Goal: Information Seeking & Learning: Learn about a topic

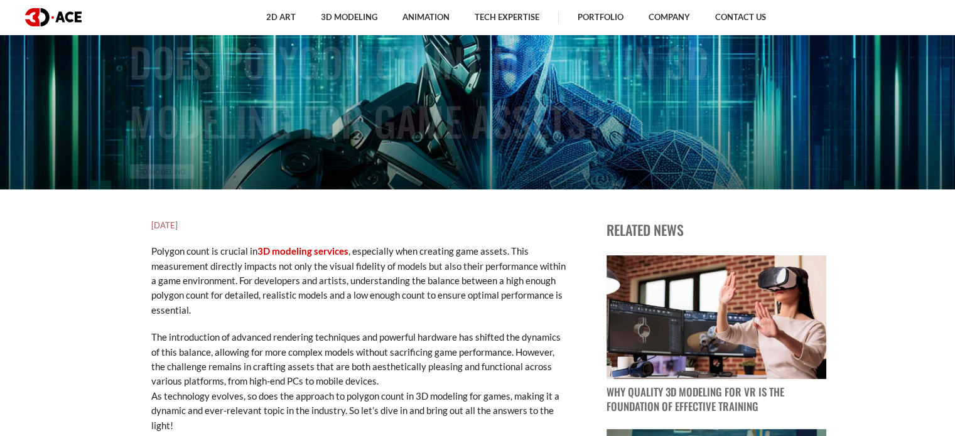
scroll to position [251, 0]
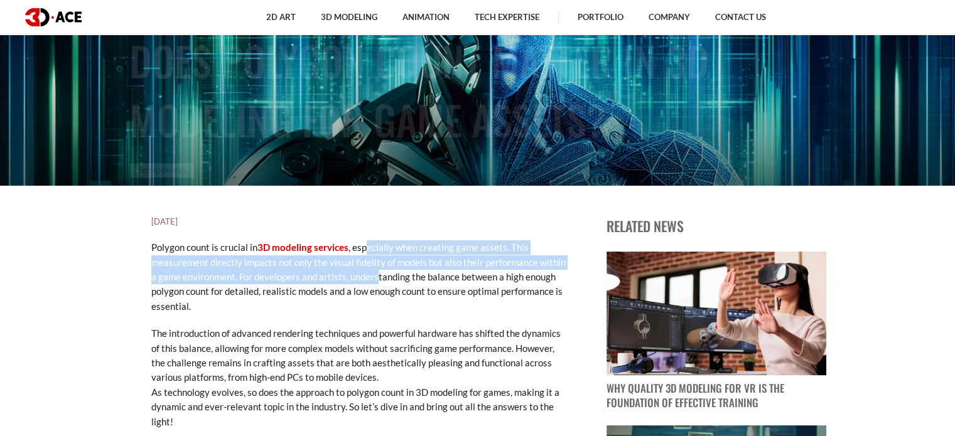
drag, startPoint x: 367, startPoint y: 246, endPoint x: 376, endPoint y: 278, distance: 33.4
click at [376, 278] on p "Polygon count is crucial in 3D modeling services , especially when creating gam…" at bounding box center [358, 276] width 414 height 73
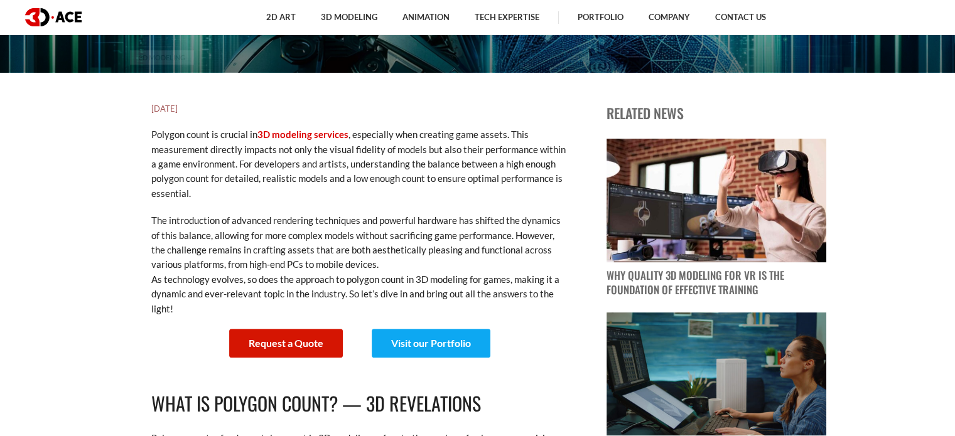
scroll to position [377, 0]
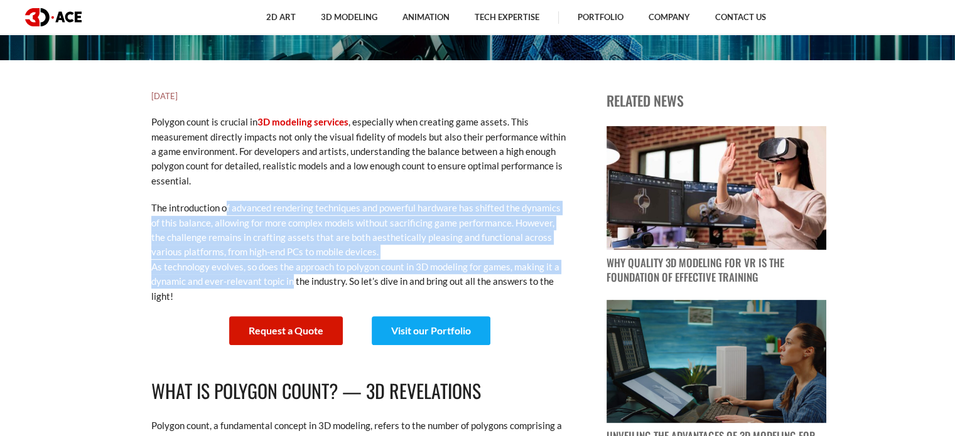
drag, startPoint x: 229, startPoint y: 209, endPoint x: 286, endPoint y: 287, distance: 96.5
click at [286, 287] on p "The introduction of advanced rendering techniques and powerful hardware has shi…" at bounding box center [358, 252] width 414 height 103
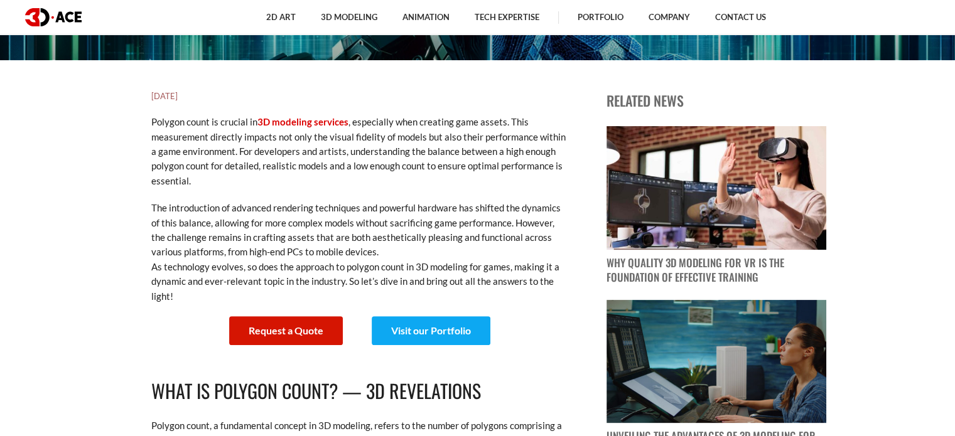
click at [302, 291] on p "The introduction of advanced rendering techniques and powerful hardware has shi…" at bounding box center [358, 252] width 414 height 103
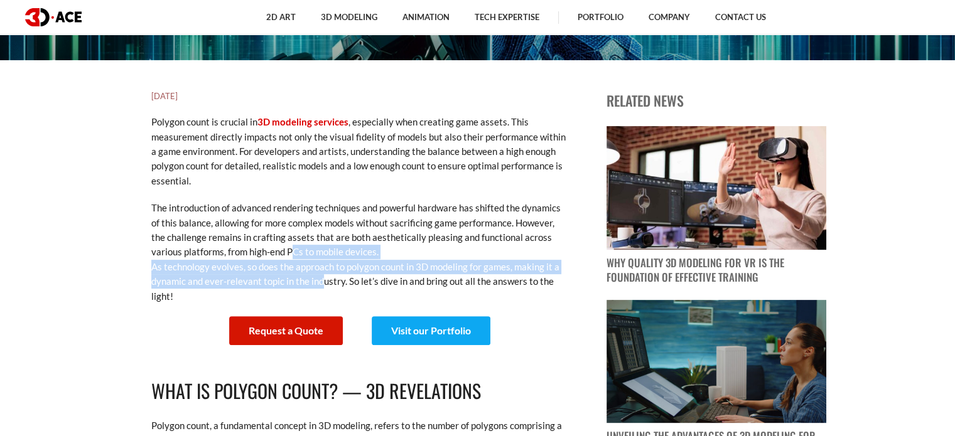
drag, startPoint x: 315, startPoint y: 286, endPoint x: 295, endPoint y: 249, distance: 42.1
click at [295, 249] on p "The introduction of advanced rendering techniques and powerful hardware has shi…" at bounding box center [358, 252] width 414 height 103
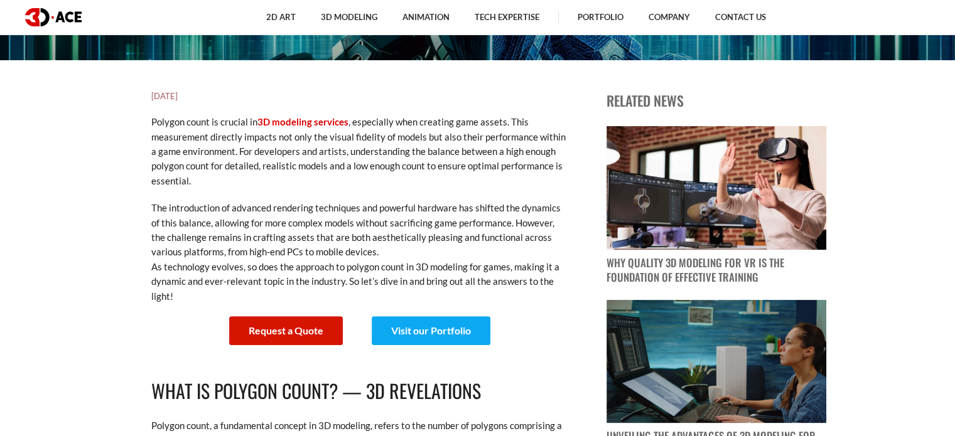
click at [343, 287] on p "The introduction of advanced rendering techniques and powerful hardware has shi…" at bounding box center [358, 252] width 414 height 103
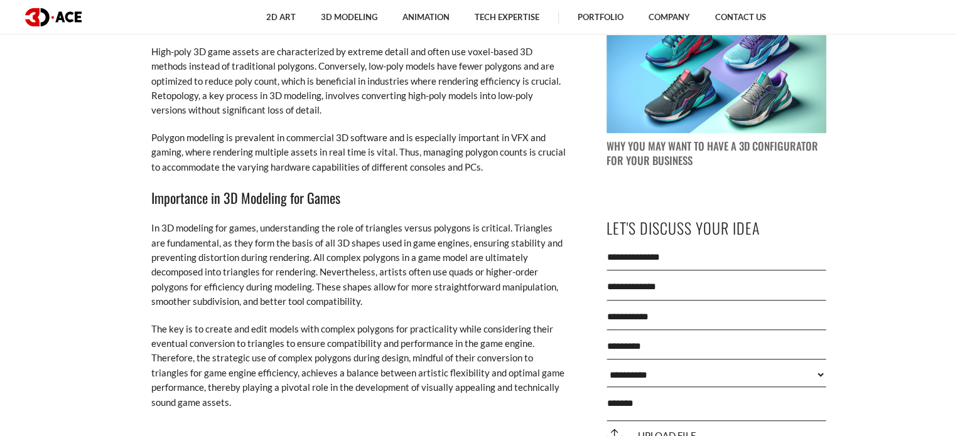
scroll to position [1193, 0]
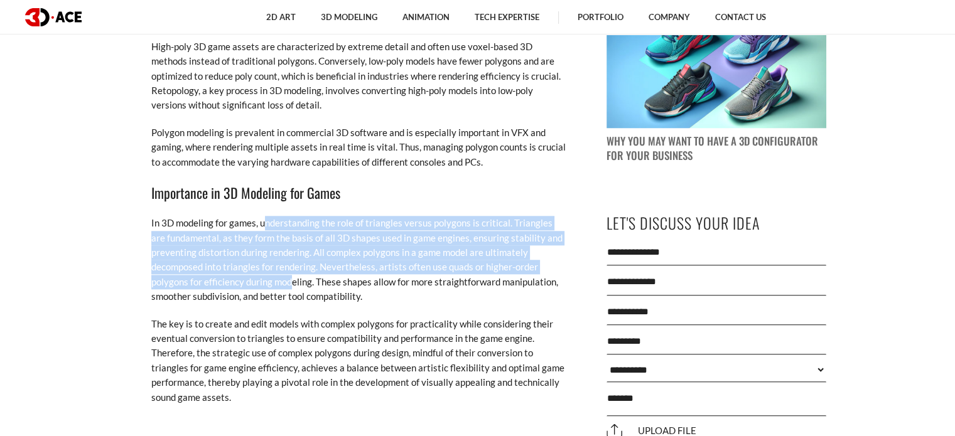
drag, startPoint x: 266, startPoint y: 230, endPoint x: 290, endPoint y: 286, distance: 60.2
click at [290, 286] on p "In 3D modeling for games, understanding the role of triangles versus polygons i…" at bounding box center [358, 260] width 414 height 88
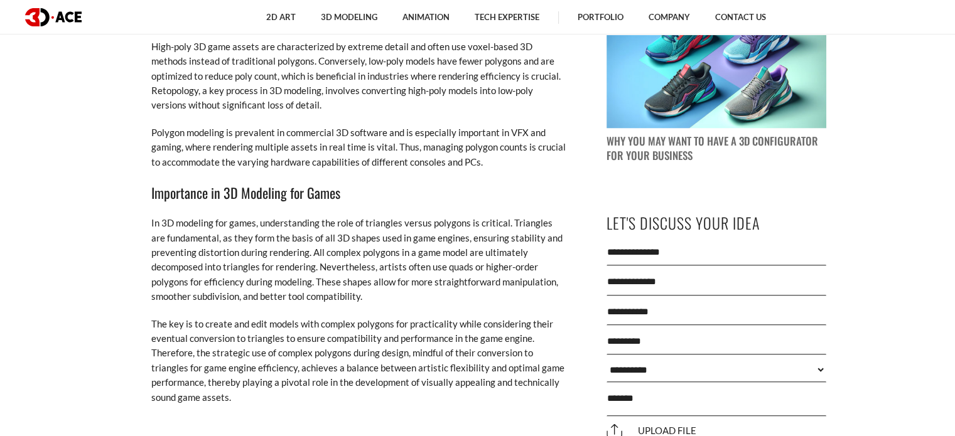
click at [369, 301] on p "In 3D modeling for games, understanding the role of triangles versus polygons i…" at bounding box center [358, 260] width 414 height 88
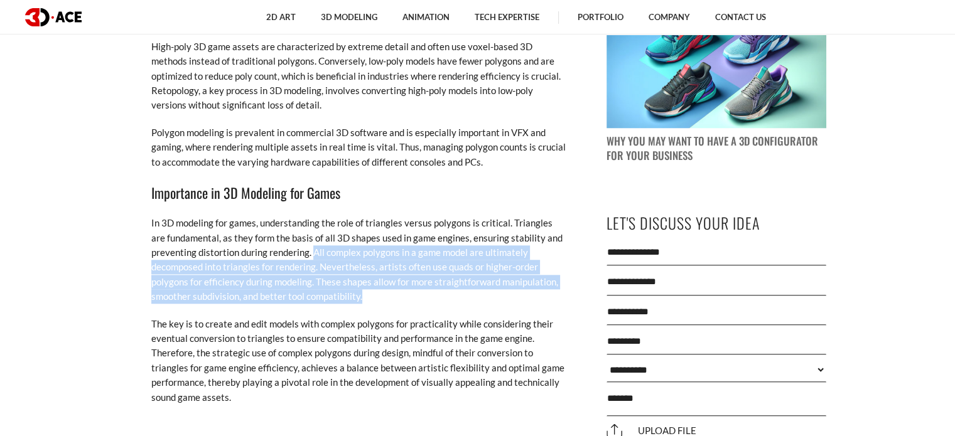
drag, startPoint x: 312, startPoint y: 255, endPoint x: 374, endPoint y: 299, distance: 76.1
click at [374, 299] on p "In 3D modeling for games, understanding the role of triangles versus polygons i…" at bounding box center [358, 260] width 414 height 88
click at [378, 298] on p "In 3D modeling for games, understanding the role of triangles versus polygons i…" at bounding box center [358, 260] width 414 height 88
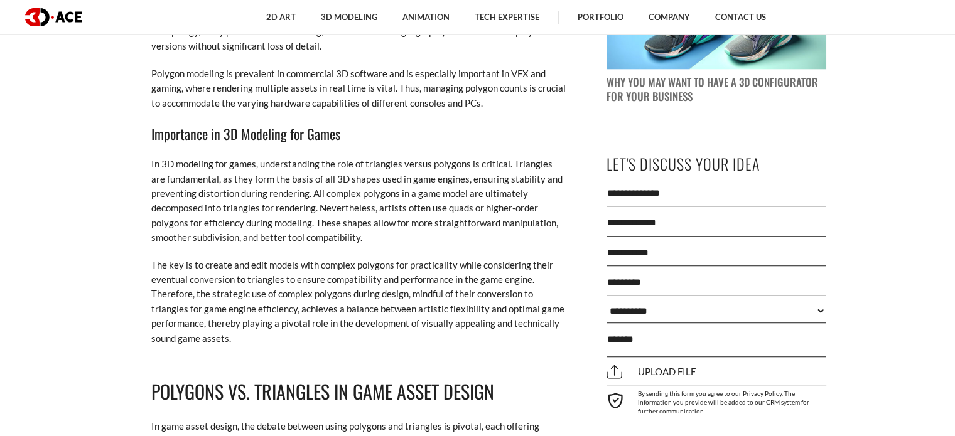
scroll to position [1255, 0]
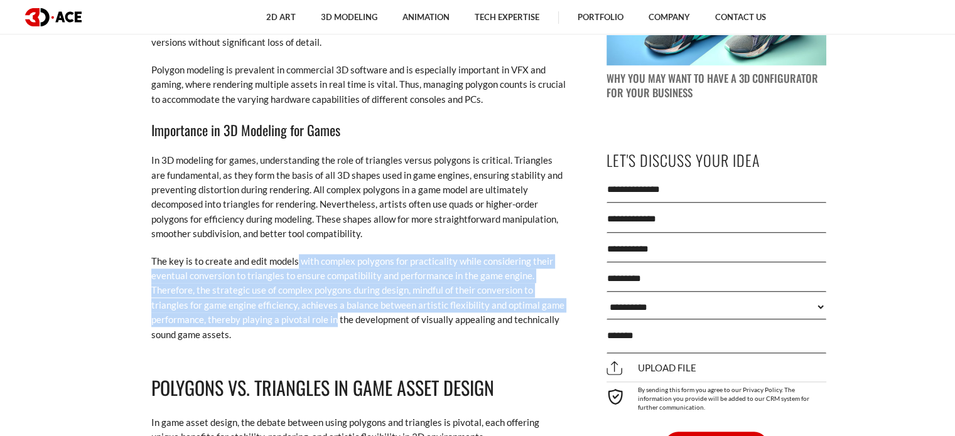
drag, startPoint x: 296, startPoint y: 263, endPoint x: 336, endPoint y: 318, distance: 67.8
click at [336, 318] on p "The key is to create and edit models with complex polygons for practicality whi…" at bounding box center [358, 298] width 414 height 88
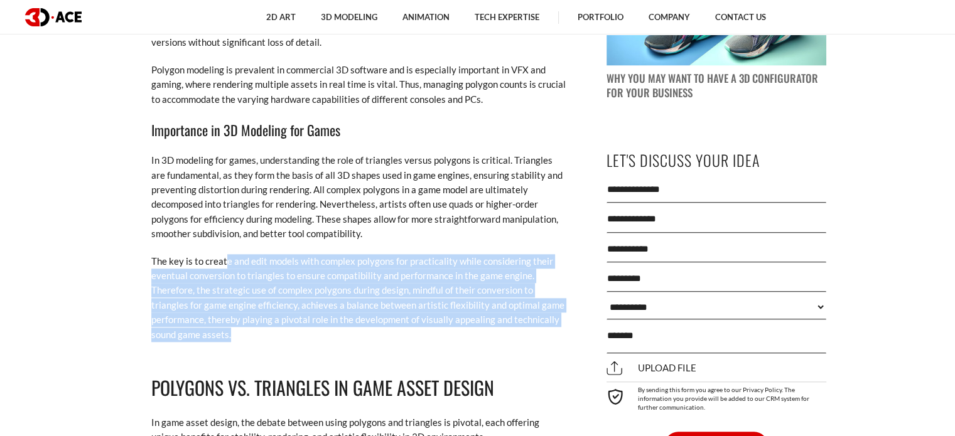
drag, startPoint x: 328, startPoint y: 337, endPoint x: 224, endPoint y: 261, distance: 129.3
click at [224, 261] on p "The key is to create and edit models with complex polygons for practicality whi…" at bounding box center [358, 298] width 414 height 88
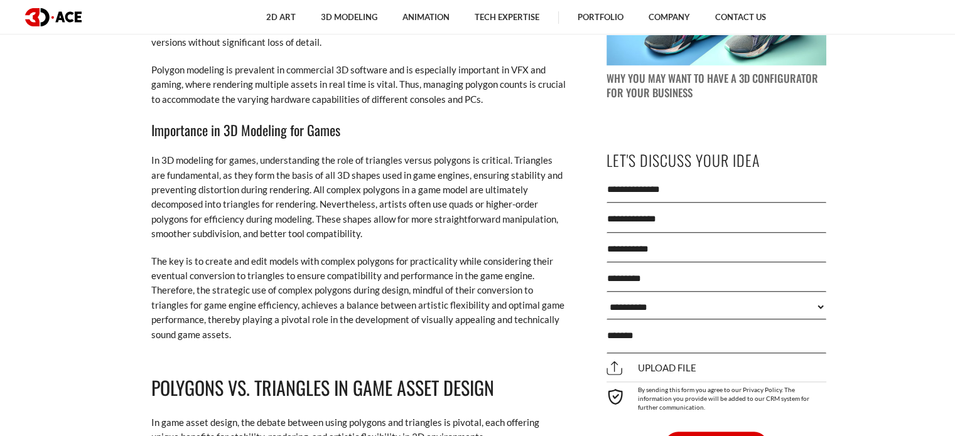
click at [376, 221] on p "In 3D modeling for games, understanding the role of triangles versus polygons i…" at bounding box center [358, 197] width 414 height 88
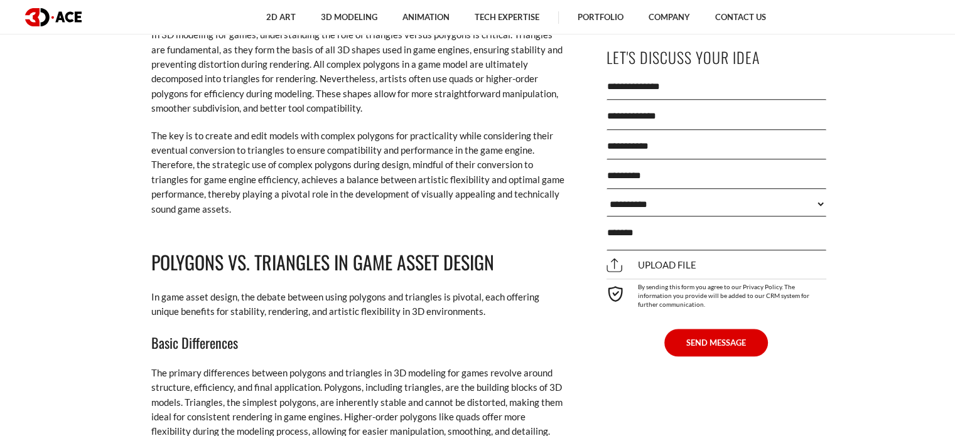
scroll to position [1381, 0]
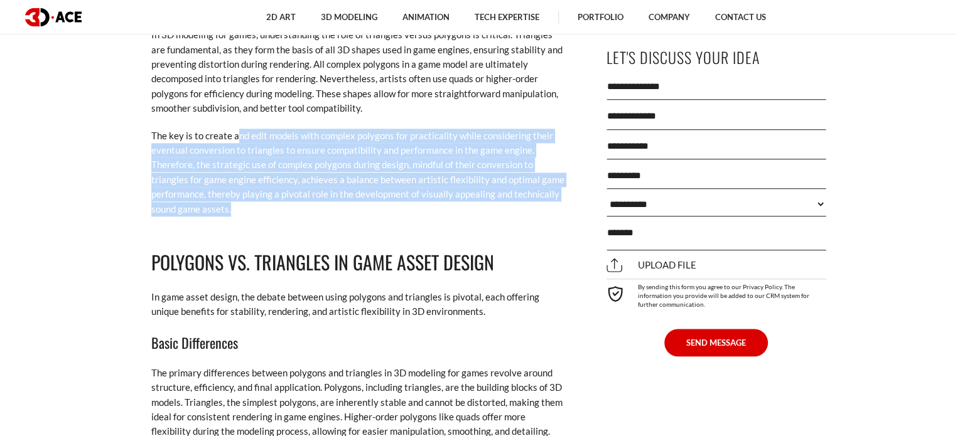
drag, startPoint x: 243, startPoint y: 158, endPoint x: 264, endPoint y: 205, distance: 51.4
click at [264, 205] on p "The key is to create and edit models with complex polygons for practicality whi…" at bounding box center [358, 173] width 414 height 88
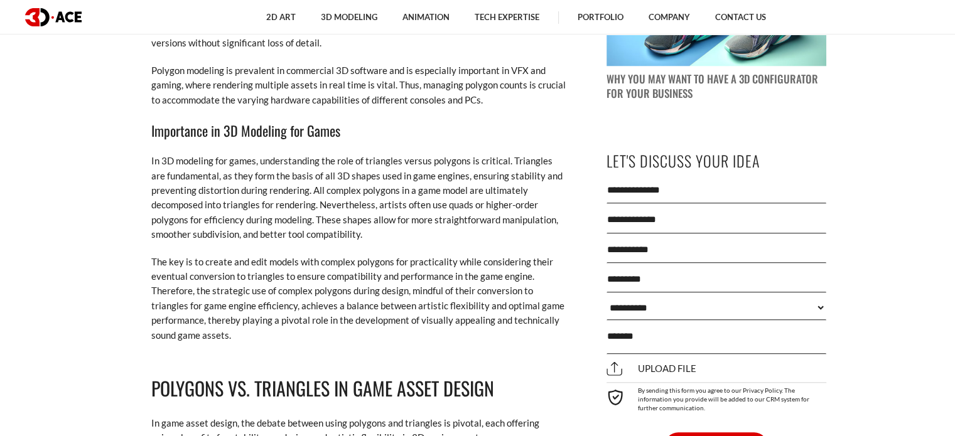
scroll to position [1255, 0]
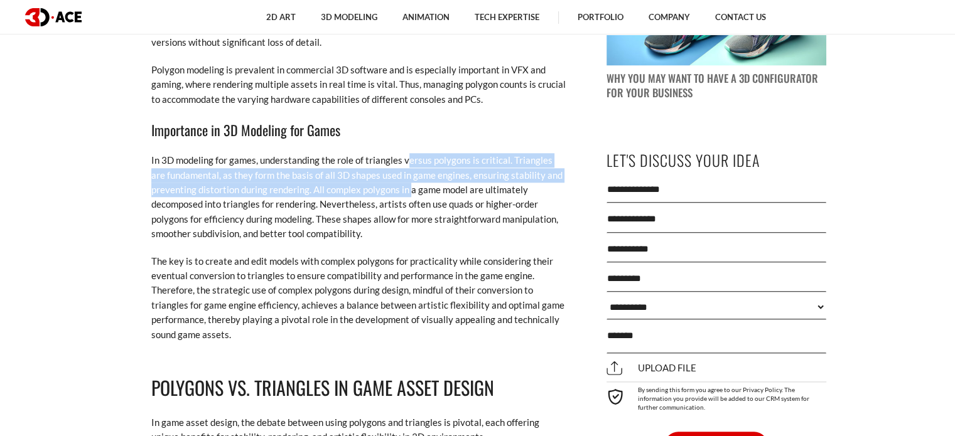
drag, startPoint x: 406, startPoint y: 163, endPoint x: 411, endPoint y: 185, distance: 22.5
click at [411, 185] on p "In 3D modeling for games, understanding the role of triangles versus polygons i…" at bounding box center [358, 197] width 414 height 88
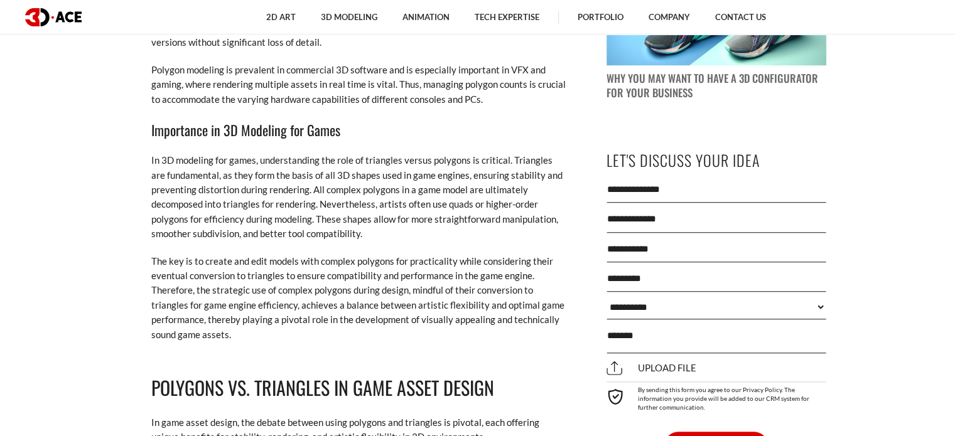
click at [424, 209] on p "In 3D modeling for games, understanding the role of triangles versus polygons i…" at bounding box center [358, 197] width 414 height 88
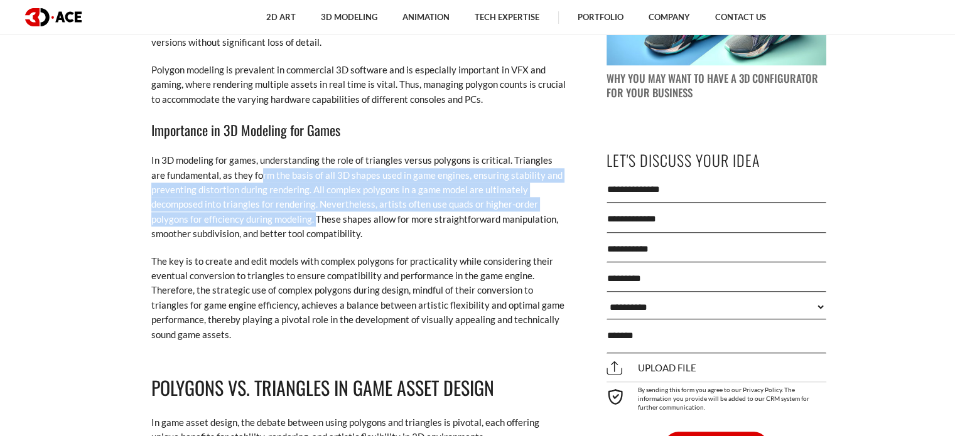
drag, startPoint x: 246, startPoint y: 179, endPoint x: 314, endPoint y: 214, distance: 76.9
click at [314, 214] on p "In 3D modeling for games, understanding the role of triangles versus polygons i…" at bounding box center [358, 197] width 414 height 88
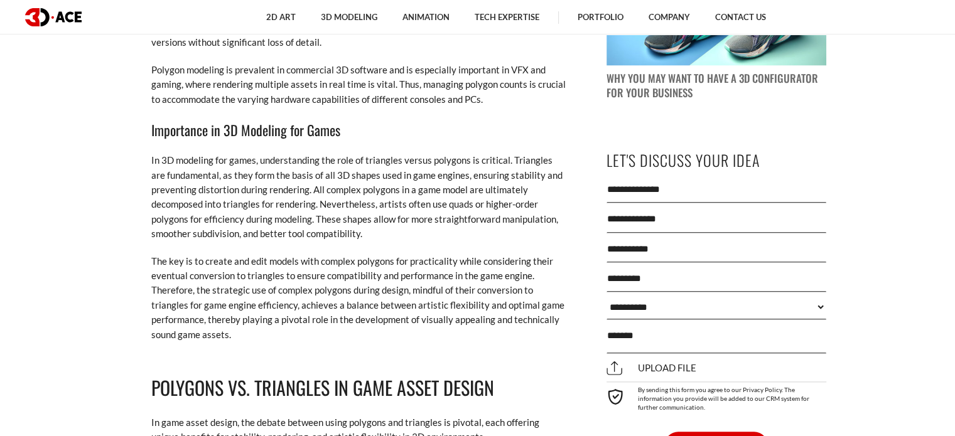
click at [373, 237] on p "In 3D modeling for games, understanding the role of triangles versus polygons i…" at bounding box center [358, 197] width 414 height 88
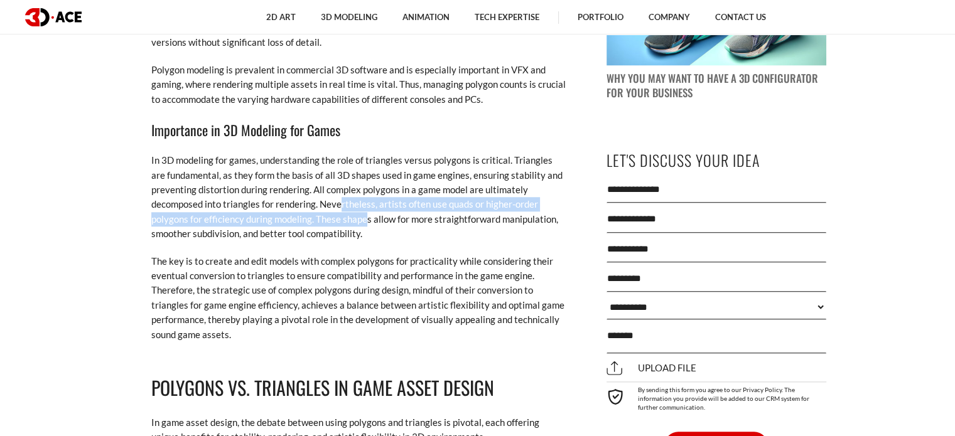
drag, startPoint x: 367, startPoint y: 225, endPoint x: 342, endPoint y: 198, distance: 36.0
click at [342, 198] on p "In 3D modeling for games, understanding the role of triangles versus polygons i…" at bounding box center [358, 197] width 414 height 88
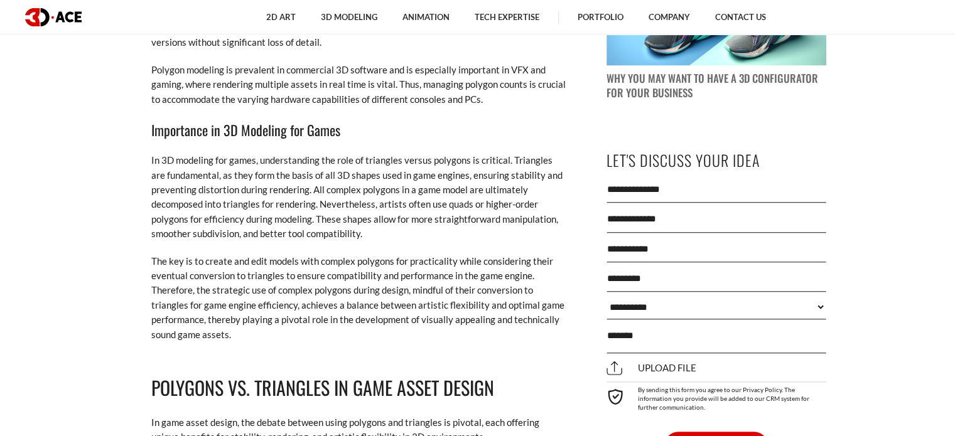
click at [387, 225] on p "In 3D modeling for games, understanding the role of triangles versus polygons i…" at bounding box center [358, 197] width 414 height 88
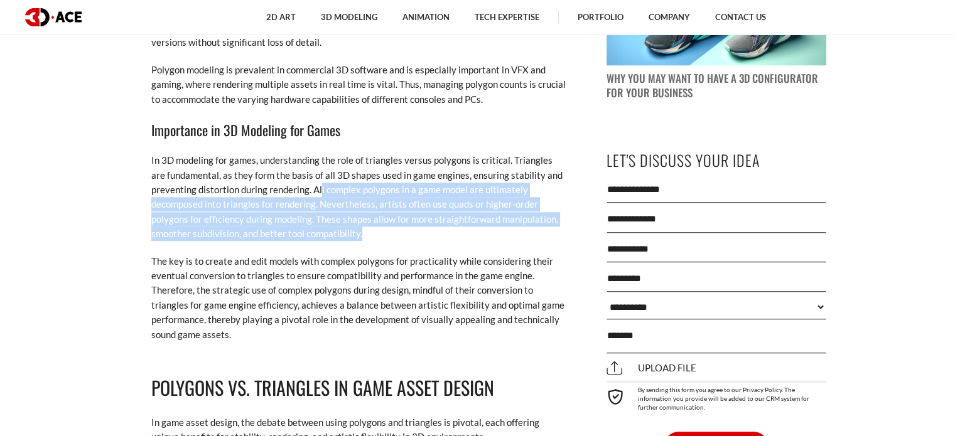
drag, startPoint x: 390, startPoint y: 233, endPoint x: 320, endPoint y: 192, distance: 80.7
click at [321, 192] on p "In 3D modeling for games, understanding the role of triangles versus polygons i…" at bounding box center [358, 197] width 414 height 88
click at [320, 192] on p "In 3D modeling for games, understanding the role of triangles versus polygons i…" at bounding box center [358, 197] width 414 height 88
drag, startPoint x: 312, startPoint y: 188, endPoint x: 360, endPoint y: 233, distance: 65.7
click at [360, 233] on p "In 3D modeling for games, understanding the role of triangles versus polygons i…" at bounding box center [358, 197] width 414 height 88
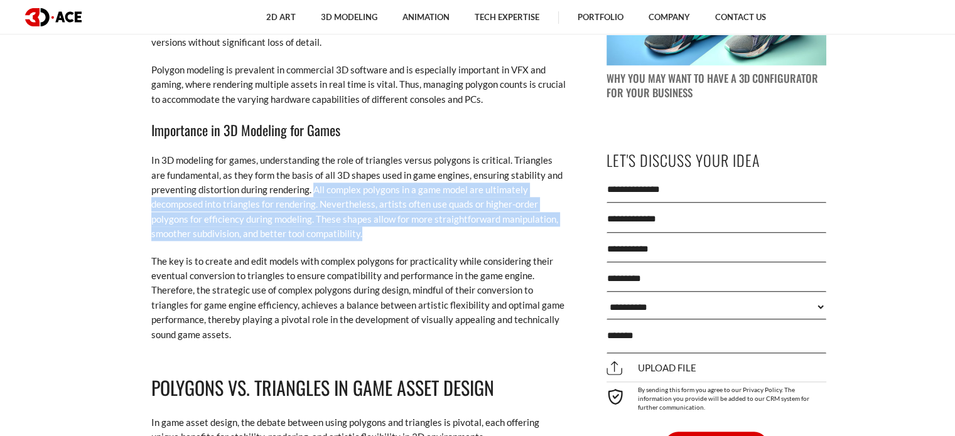
click at [360, 233] on p "In 3D modeling for games, understanding the role of triangles versus polygons i…" at bounding box center [358, 197] width 414 height 88
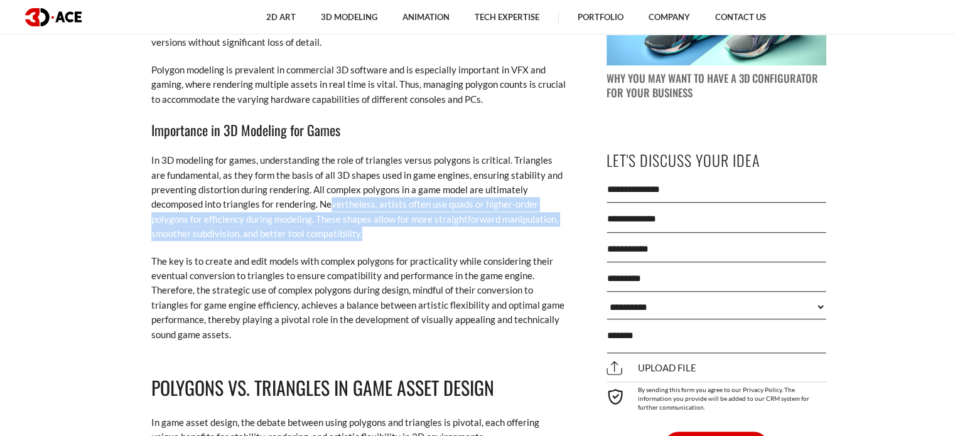
drag, startPoint x: 365, startPoint y: 230, endPoint x: 330, endPoint y: 203, distance: 43.8
click at [330, 203] on p "In 3D modeling for games, understanding the role of triangles versus polygons i…" at bounding box center [358, 197] width 414 height 88
click at [389, 235] on p "In 3D modeling for games, understanding the role of triangles versus polygons i…" at bounding box center [358, 197] width 414 height 88
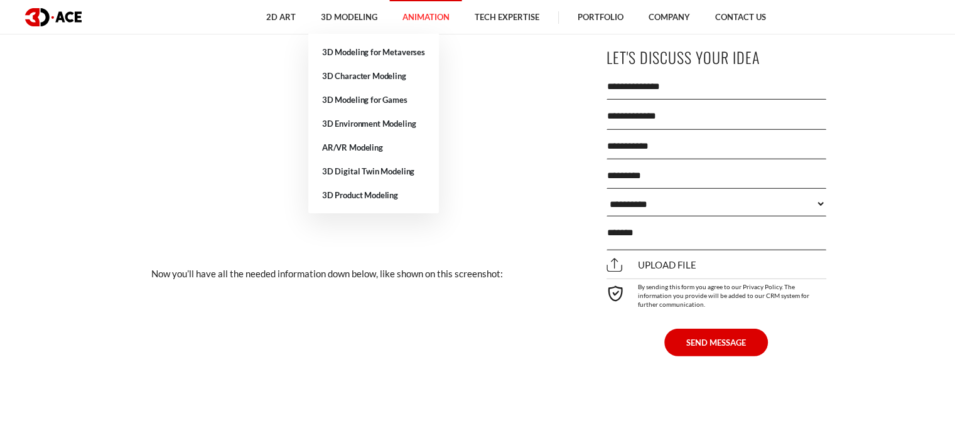
scroll to position [3641, 0]
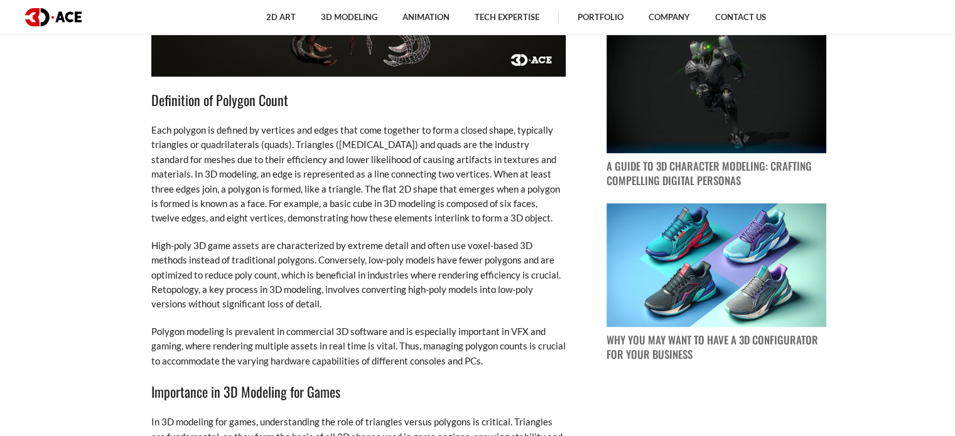
scroll to position [1067, 0]
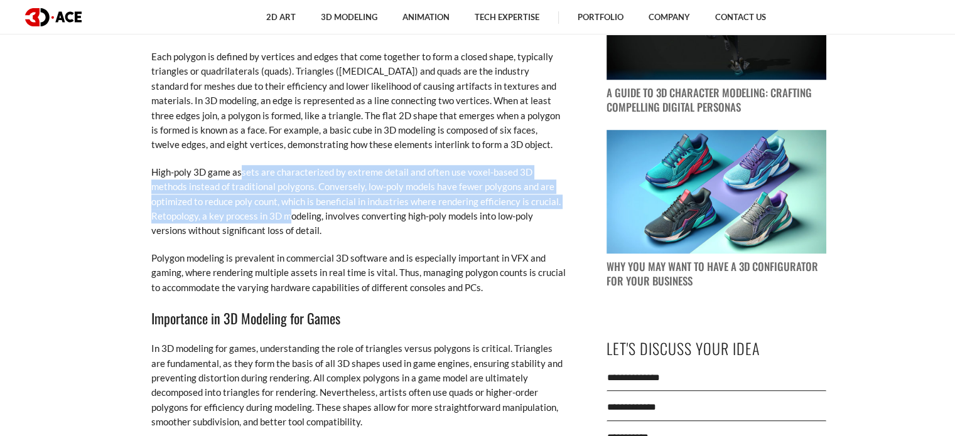
drag, startPoint x: 240, startPoint y: 176, endPoint x: 291, endPoint y: 210, distance: 61.3
click at [291, 210] on p "High-poly 3D game assets are characterized by extreme detail and often use voxe…" at bounding box center [358, 201] width 414 height 73
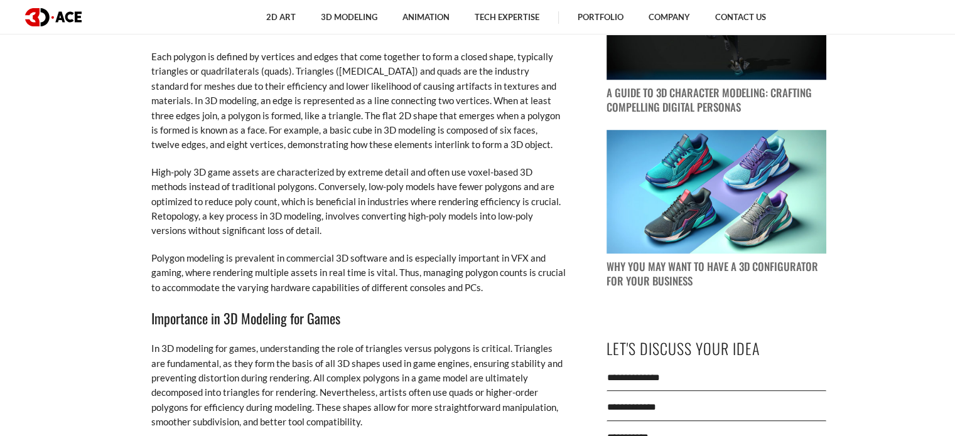
click at [341, 232] on p "High-poly 3D game assets are characterized by extreme detail and often use voxe…" at bounding box center [358, 201] width 414 height 73
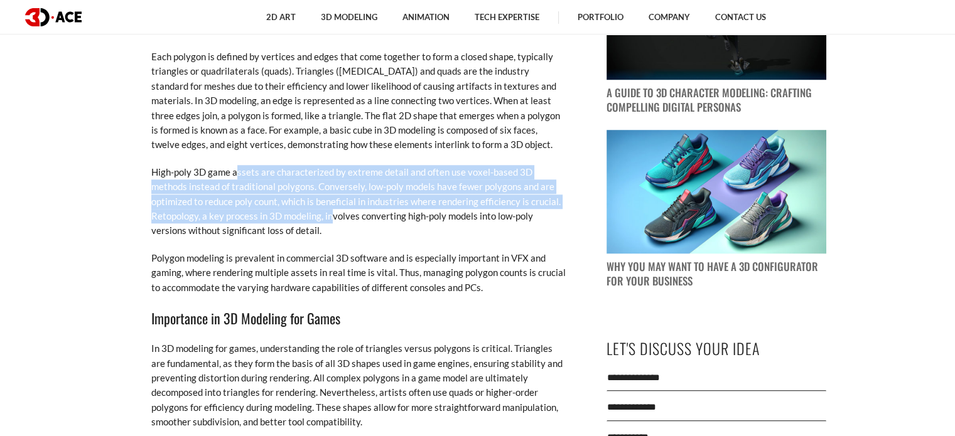
drag, startPoint x: 328, startPoint y: 220, endPoint x: 235, endPoint y: 170, distance: 105.6
click at [235, 170] on p "High-poly 3D game assets are characterized by extreme detail and often use voxe…" at bounding box center [358, 201] width 414 height 73
click at [289, 217] on p "High-poly 3D game assets are characterized by extreme detail and often use voxe…" at bounding box center [358, 201] width 414 height 73
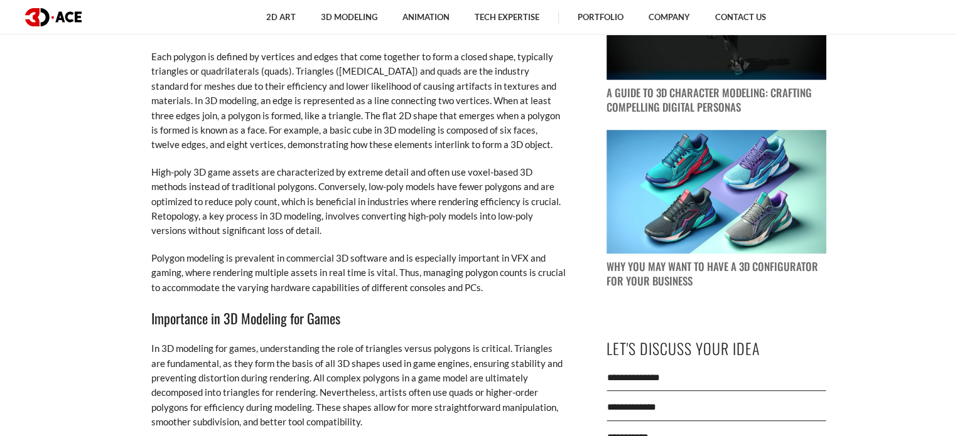
click at [354, 228] on p "High-poly 3D game assets are characterized by extreme detail and often use voxe…" at bounding box center [358, 201] width 414 height 73
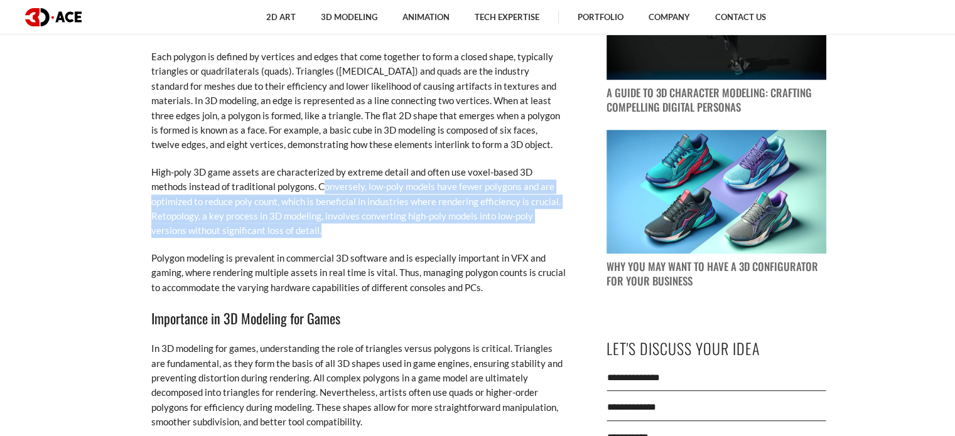
drag, startPoint x: 347, startPoint y: 227, endPoint x: 284, endPoint y: 186, distance: 75.7
click at [284, 186] on p "High-poly 3D game assets are characterized by extreme detail and often use voxe…" at bounding box center [358, 201] width 414 height 73
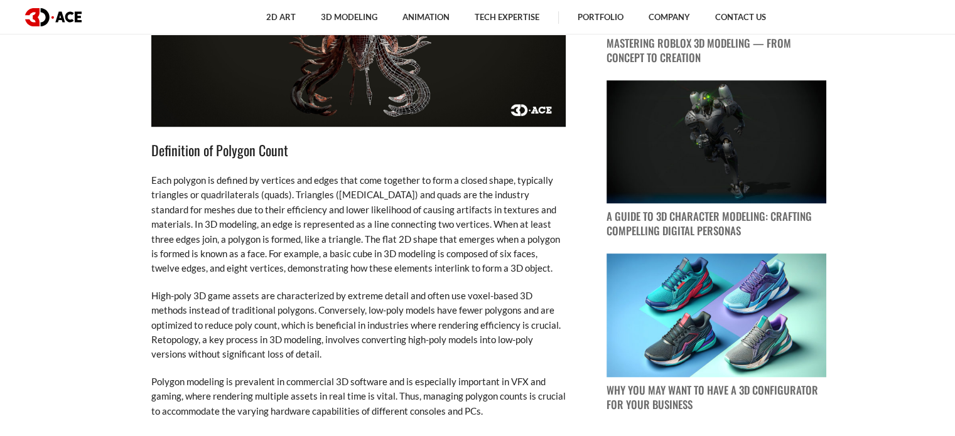
scroll to position [942, 0]
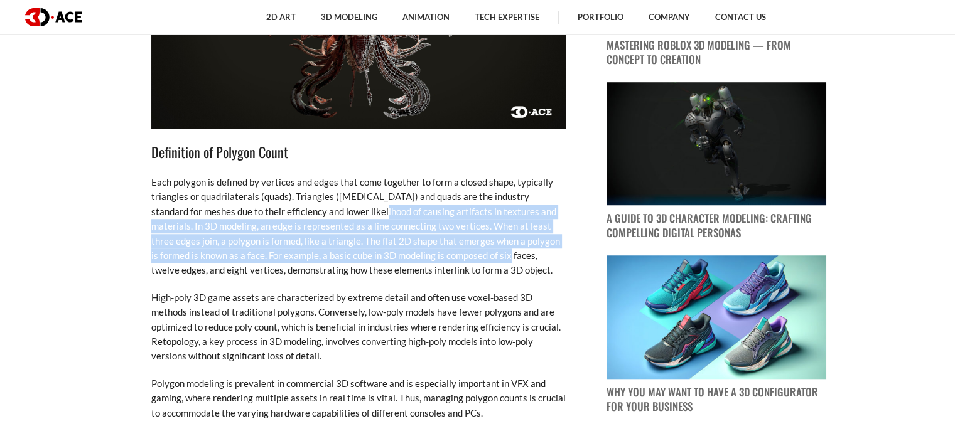
drag, startPoint x: 432, startPoint y: 256, endPoint x: 324, endPoint y: 208, distance: 118.6
click at [324, 208] on p "Each polygon is defined by vertices and edges that come together to form a clos…" at bounding box center [358, 226] width 414 height 103
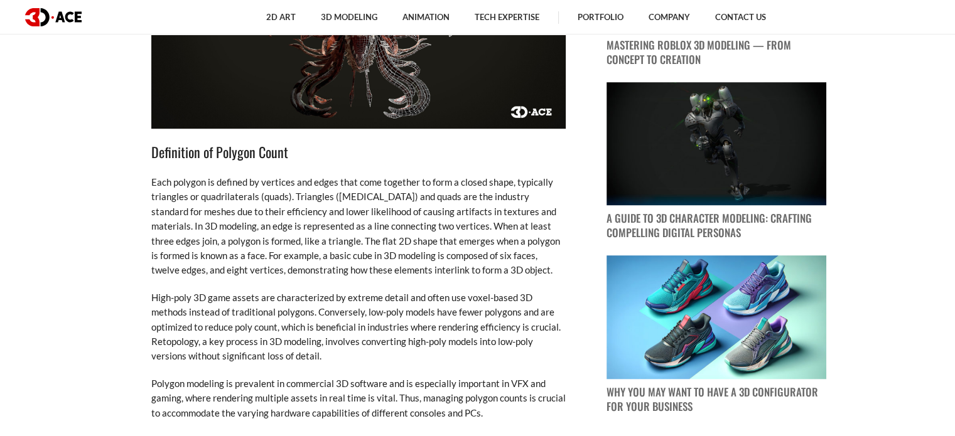
click at [436, 267] on p "Each polygon is defined by vertices and edges that come together to form a clos…" at bounding box center [358, 226] width 414 height 103
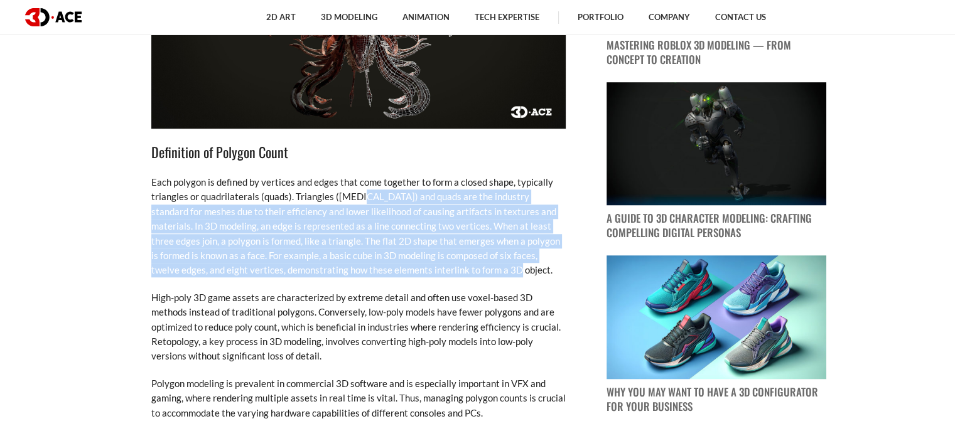
drag, startPoint x: 437, startPoint y: 268, endPoint x: 350, endPoint y: 192, distance: 115.2
click at [350, 192] on p "Each polygon is defined by vertices and edges that come together to form a clos…" at bounding box center [358, 226] width 414 height 103
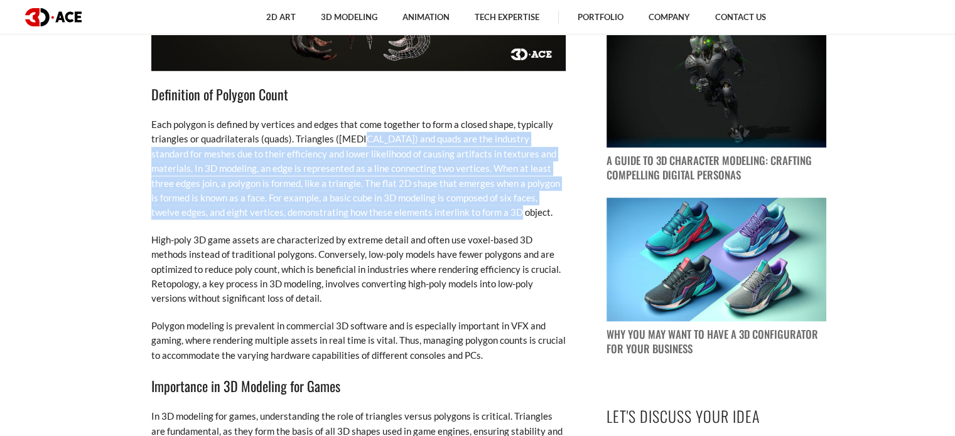
scroll to position [1004, 0]
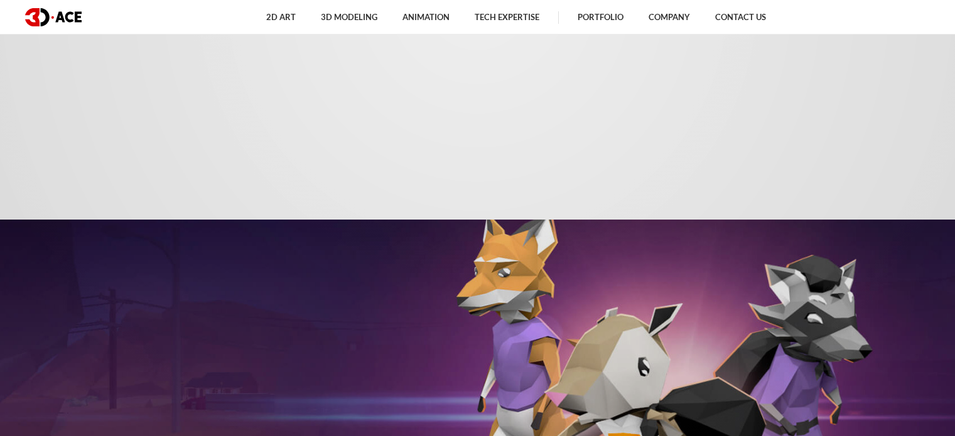
scroll to position [628, 0]
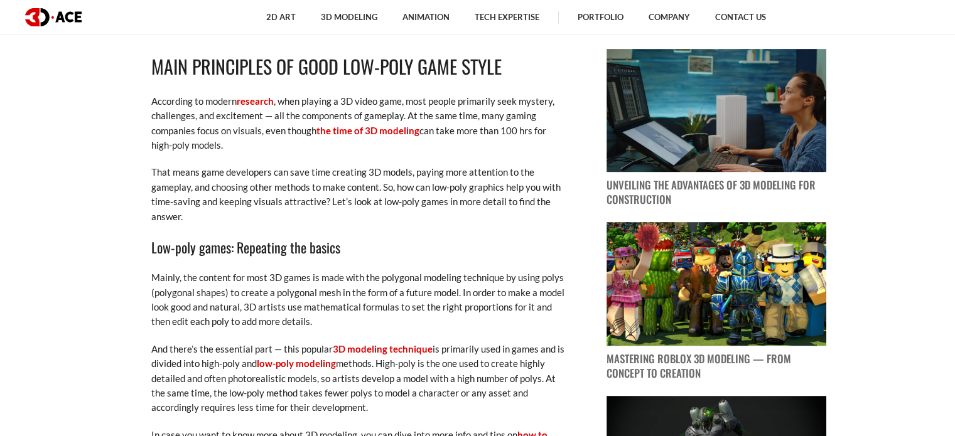
click at [267, 149] on p "According to modern research , when playing a 3D video game, most people primar…" at bounding box center [358, 123] width 414 height 59
drag, startPoint x: 224, startPoint y: 142, endPoint x: 180, endPoint y: 120, distance: 49.4
click at [180, 120] on p "According to modern research , when playing a 3D video game, most people primar…" at bounding box center [358, 123] width 414 height 59
click at [255, 221] on p "That means game developers can save time creating 3D models, paying more attent…" at bounding box center [358, 194] width 414 height 59
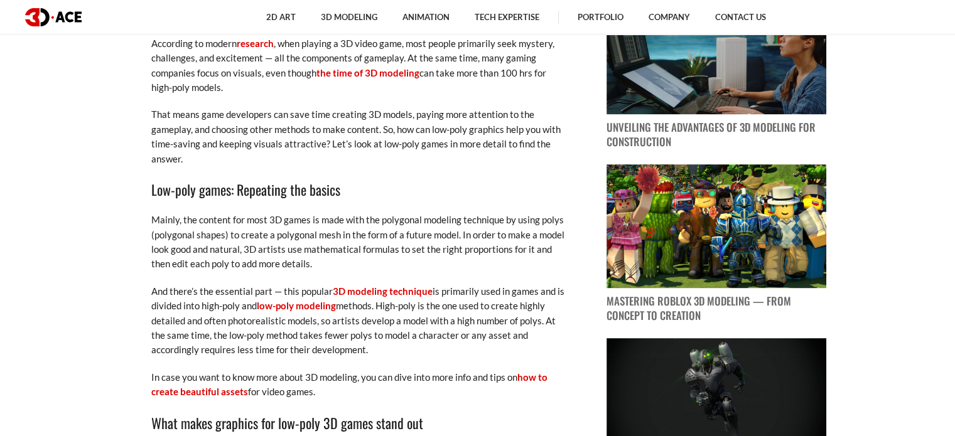
scroll to position [690, 0]
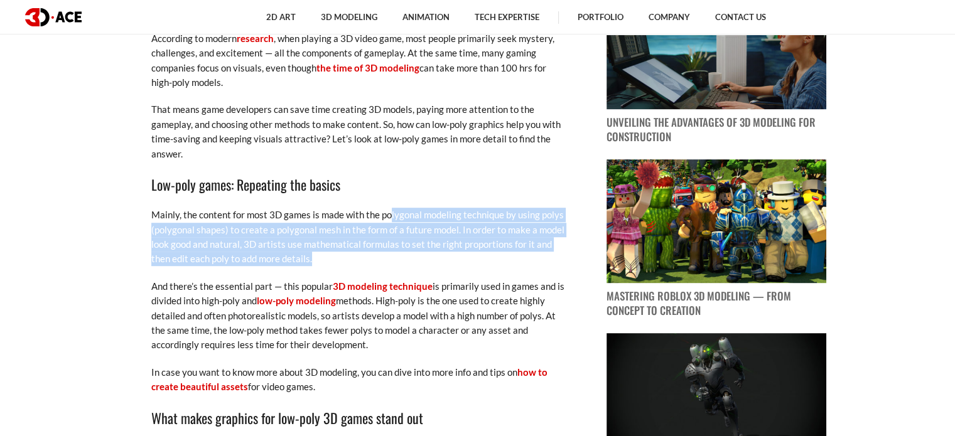
drag, startPoint x: 389, startPoint y: 221, endPoint x: 390, endPoint y: 266, distance: 45.2
click at [390, 266] on p "Mainly, the content for most 3D games is made with the polygonal modeling techn…" at bounding box center [358, 237] width 414 height 59
click at [389, 266] on p "Mainly, the content for most 3D games is made with the polygonal modeling techn…" at bounding box center [358, 237] width 414 height 59
drag, startPoint x: 386, startPoint y: 257, endPoint x: 376, endPoint y: 213, distance: 45.7
click at [376, 213] on p "Mainly, the content for most 3D games is made with the polygonal modeling techn…" at bounding box center [358, 237] width 414 height 59
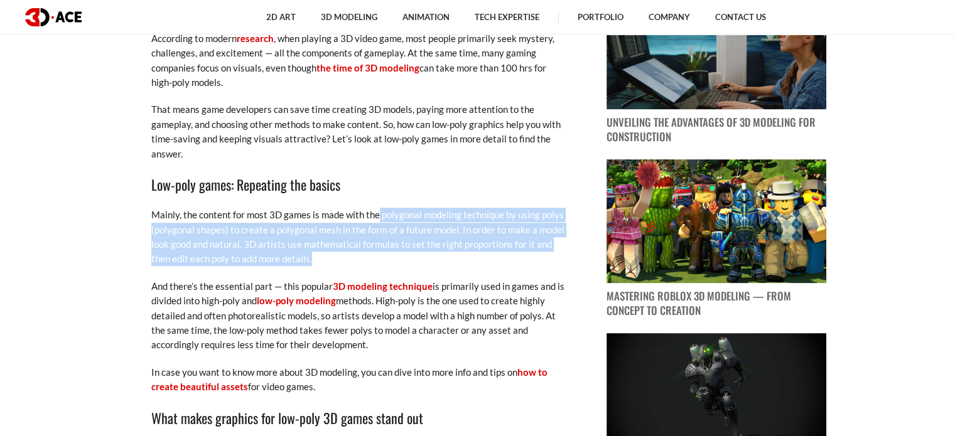
click at [382, 256] on p "Mainly, the content for most 3D games is made with the polygonal modeling techn…" at bounding box center [358, 237] width 414 height 59
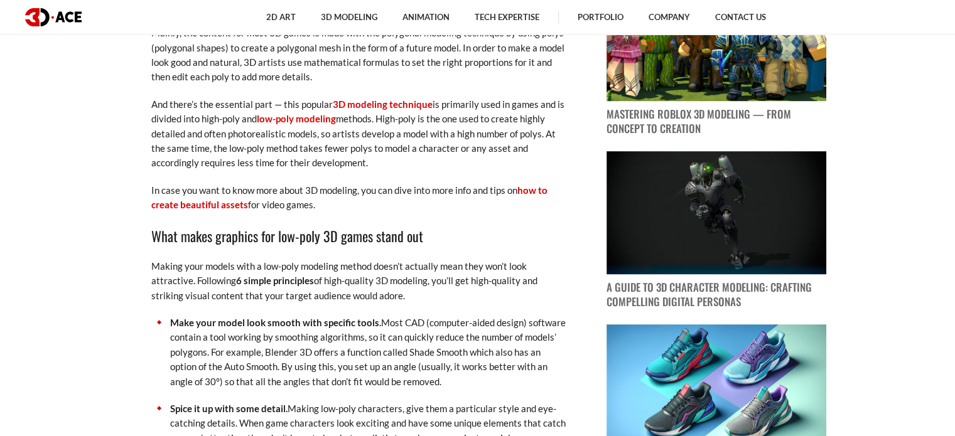
scroll to position [879, 0]
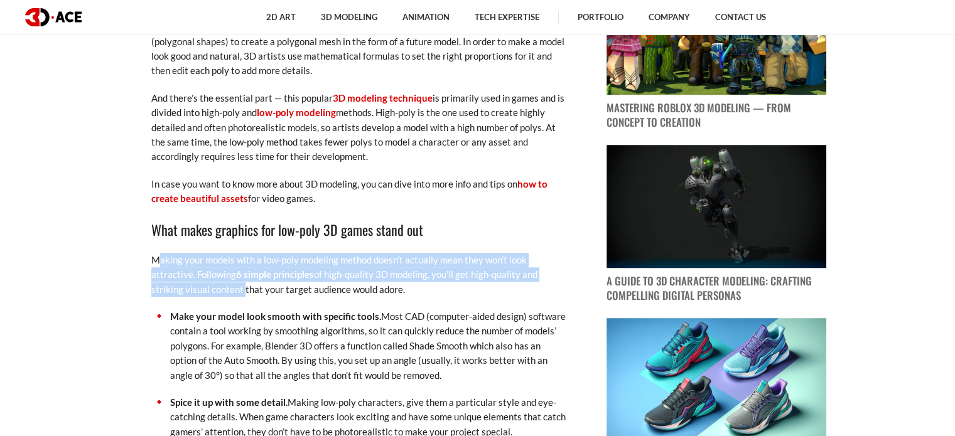
drag, startPoint x: 158, startPoint y: 261, endPoint x: 254, endPoint y: 286, distance: 99.3
click at [240, 284] on p "Making your models with a low-poly modeling method doesn’t actually mean they w…" at bounding box center [358, 275] width 414 height 44
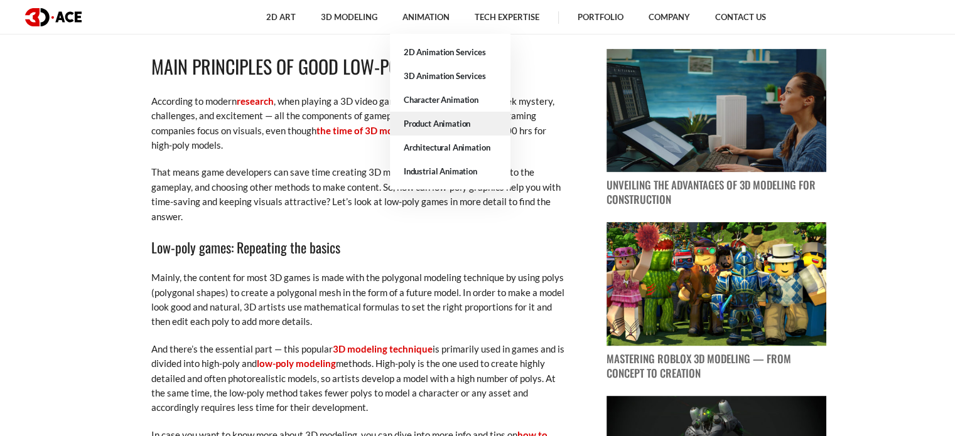
scroll to position [942, 0]
